Goal: Check status: Check status

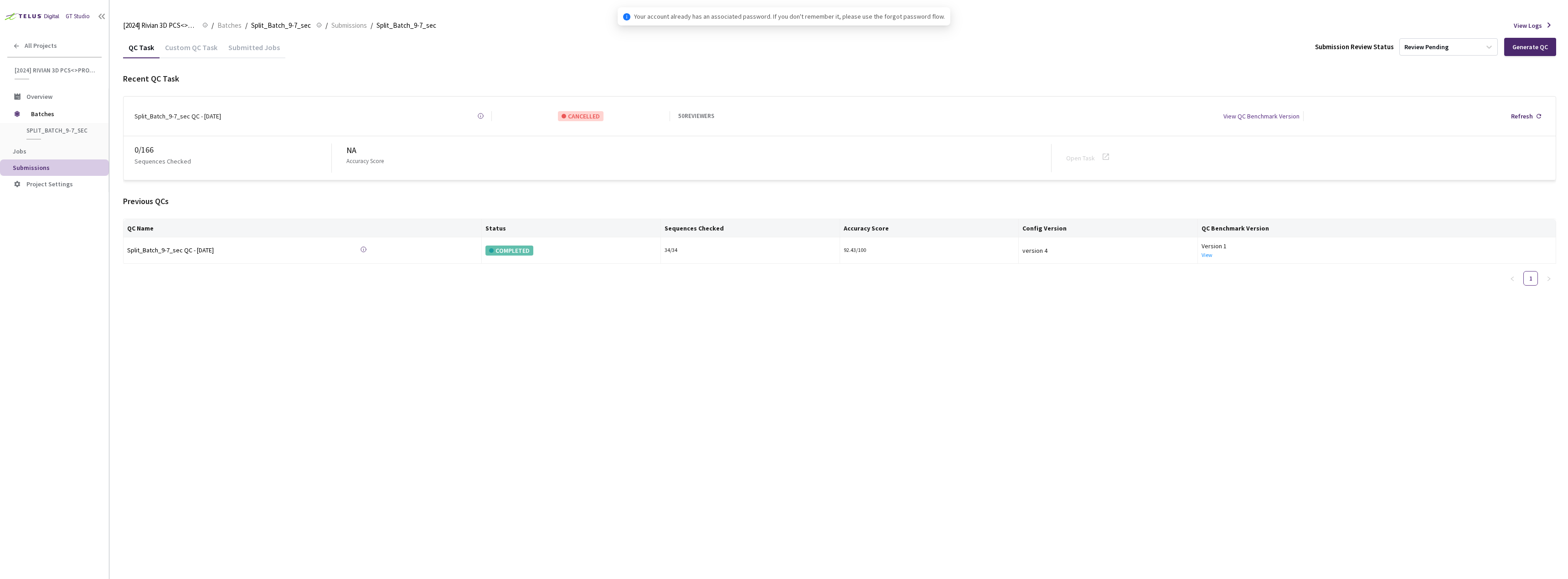
click at [184, 45] on div "Custom QC Task" at bounding box center [191, 51] width 63 height 16
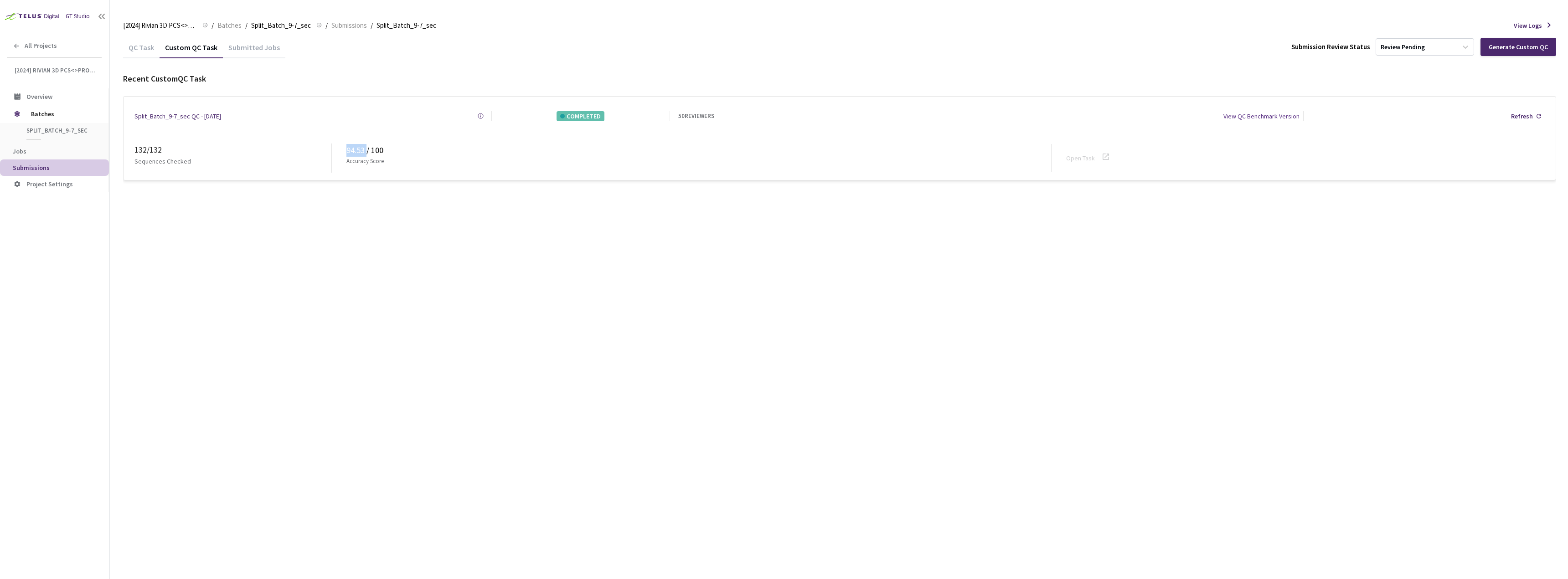
drag, startPoint x: 347, startPoint y: 147, endPoint x: 366, endPoint y: 147, distance: 19.0
click at [366, 147] on div "94.53 / 100" at bounding box center [699, 150] width 705 height 13
copy div "94.53"
click at [508, 239] on div "QC Task Custom QC Task Submitted Jobs Submission Review Status Review Pending G…" at bounding box center [840, 308] width 1433 height 543
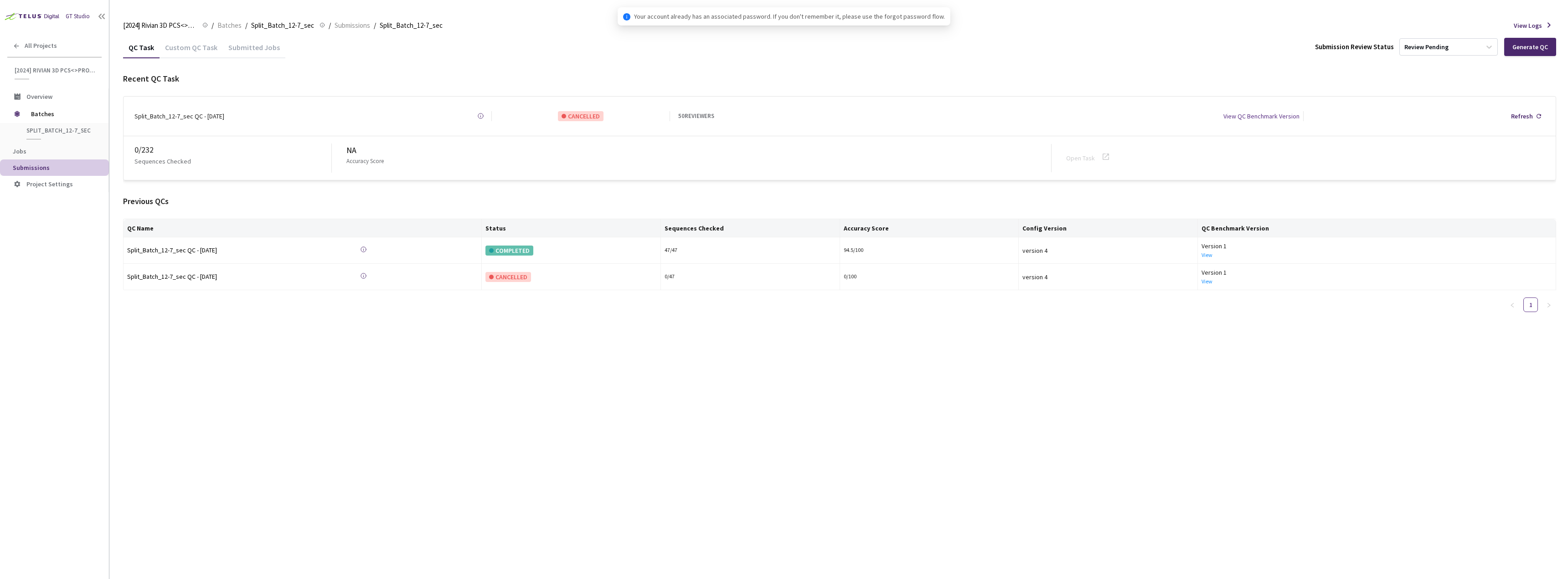
click at [191, 48] on div "Custom QC Task" at bounding box center [191, 51] width 63 height 16
click at [171, 48] on div "Custom QC Task" at bounding box center [191, 51] width 63 height 16
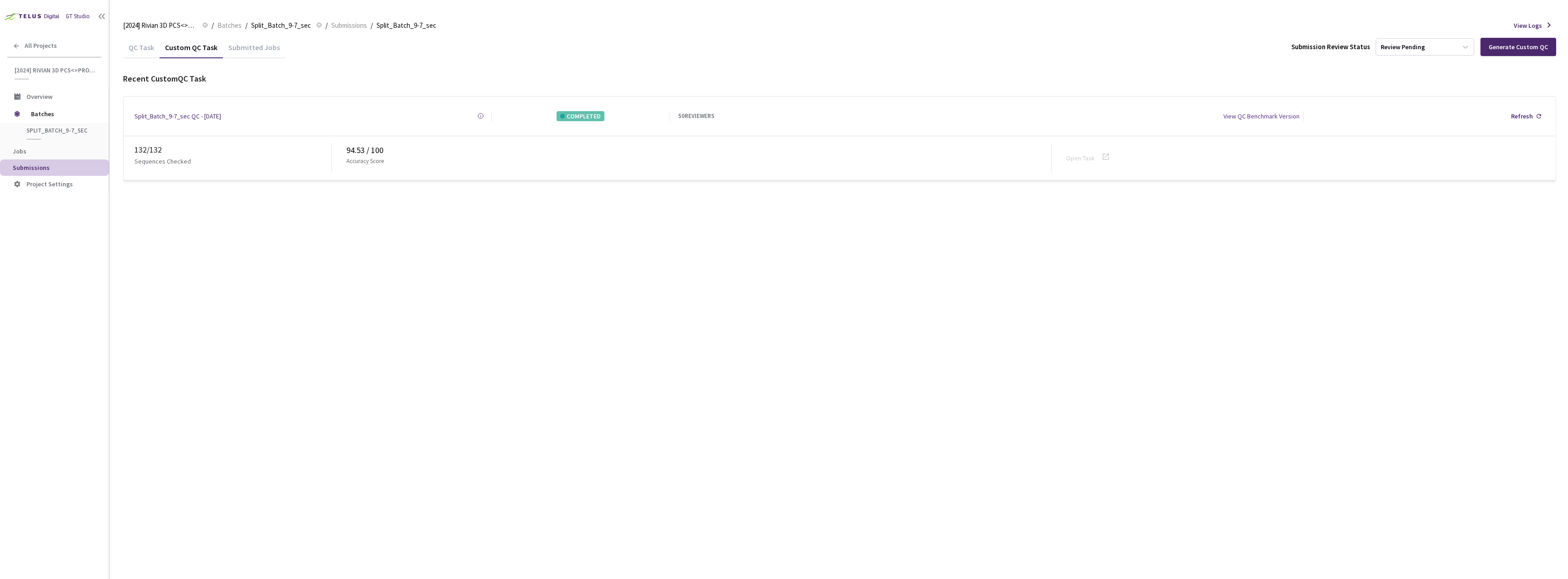
click at [359, 145] on div "94.53 / 100" at bounding box center [699, 150] width 705 height 13
drag, startPoint x: 365, startPoint y: 145, endPoint x: 337, endPoint y: 148, distance: 28.2
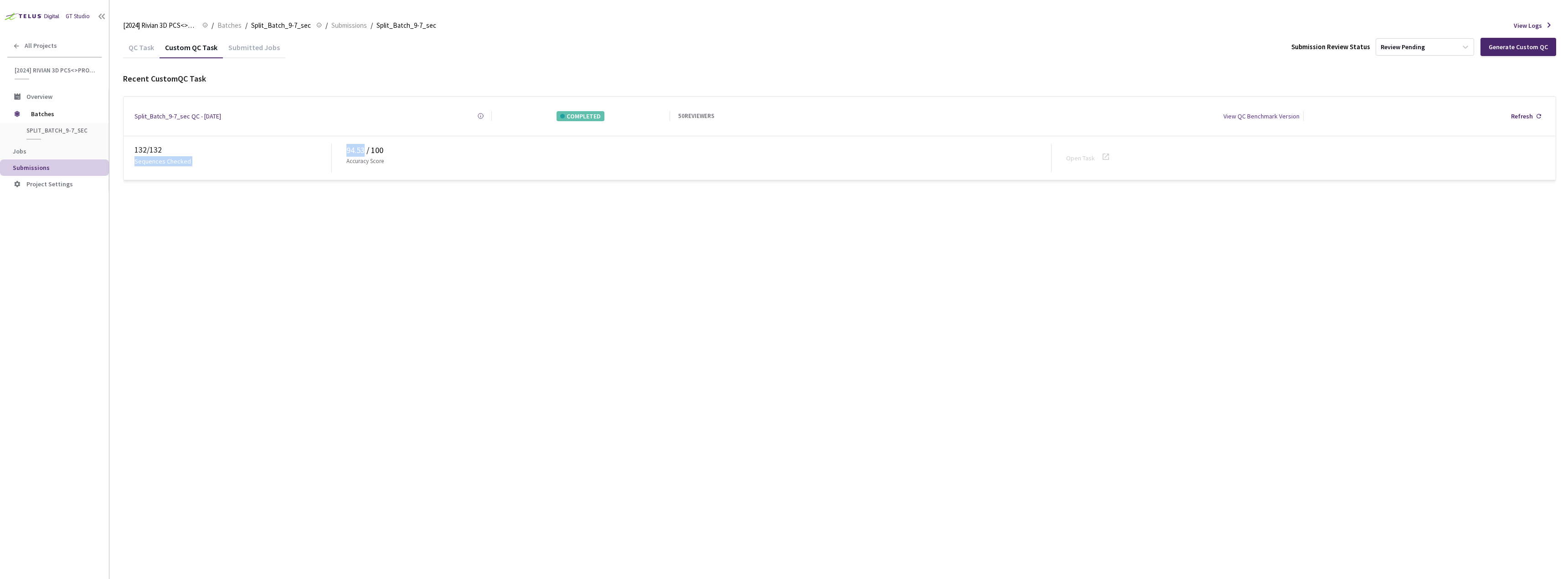
click at [337, 148] on div "132 / 132 Sequences Checked 94.53 / 100 Accuracy Score Open Task" at bounding box center [840, 158] width 1433 height 44
click at [354, 145] on div "94.53 / 100" at bounding box center [699, 150] width 705 height 13
